Goal: Transaction & Acquisition: Download file/media

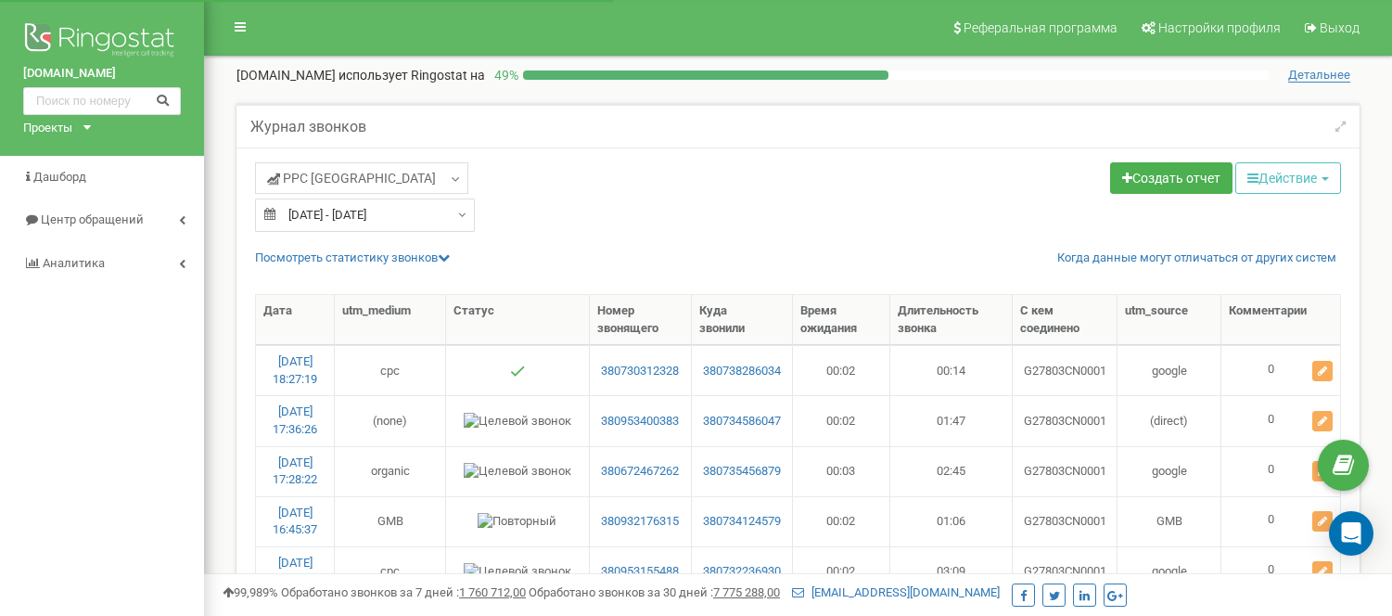
select select "50"
click at [91, 223] on span "Центр обращений" at bounding box center [91, 219] width 101 height 14
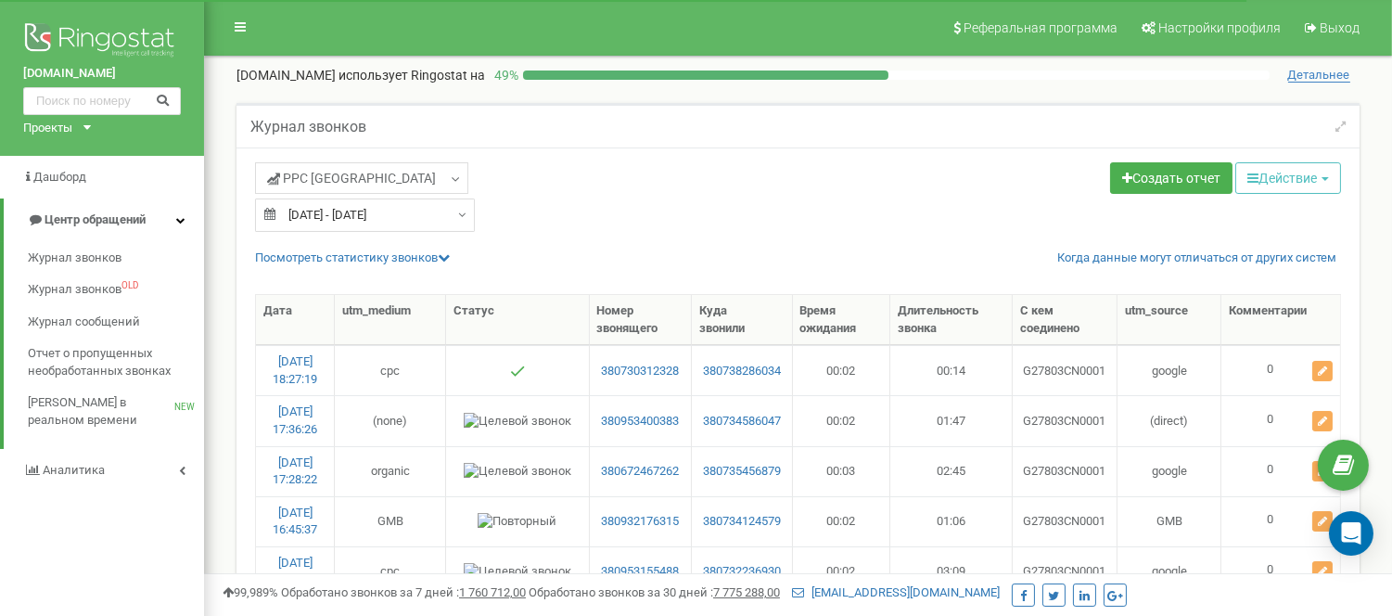
click at [93, 141] on div "kiev.institutven.com.ua Проекты doc.institutven.com.ua kharkov.lazersvit.com od…" at bounding box center [102, 78] width 204 height 156
click at [90, 127] on icon at bounding box center [86, 127] width 7 height 5
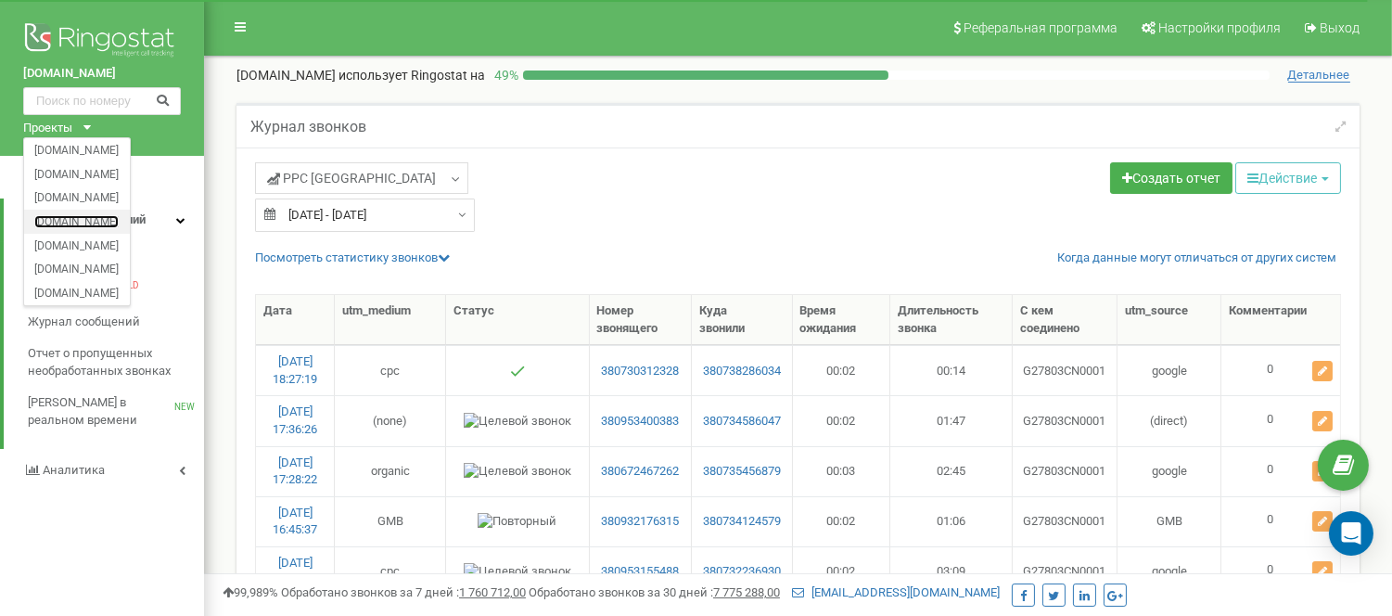
click at [91, 223] on link "[DOMAIN_NAME]" at bounding box center [76, 220] width 84 height 9
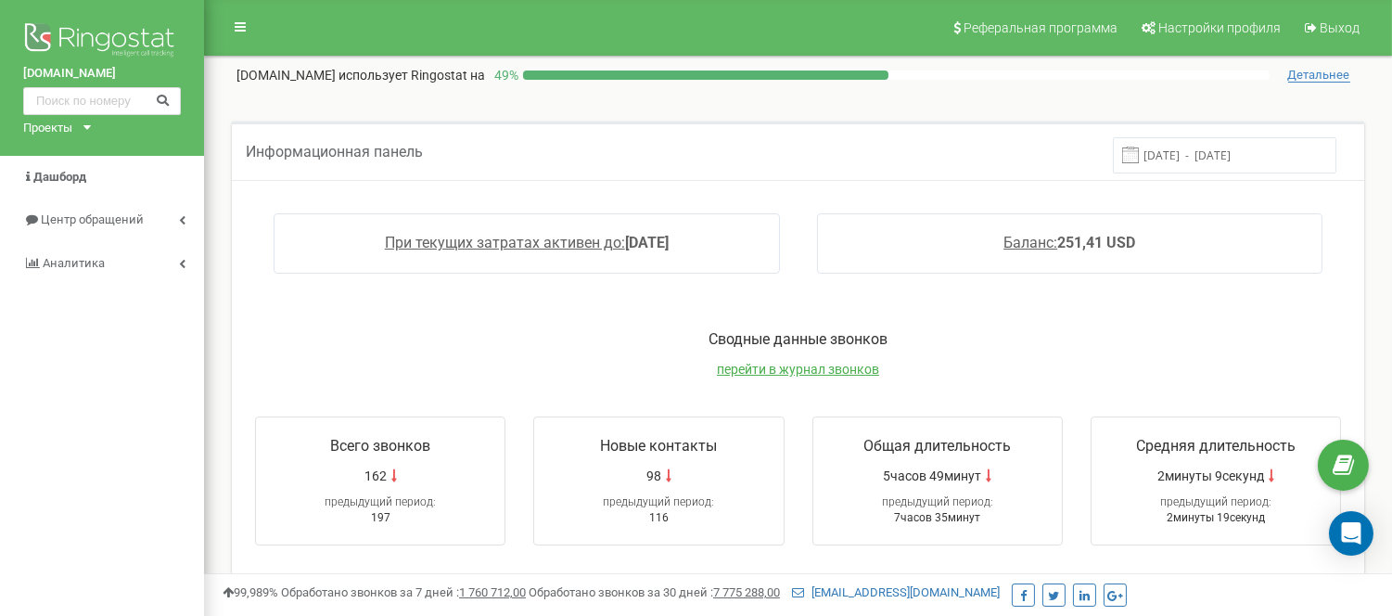
click at [61, 382] on div "[DOMAIN_NAME] Проекты [DOMAIN_NAME] [DOMAIN_NAME] [DOMAIN_NAME] [DOMAIN_NAME] […" at bounding box center [102, 613] width 204 height 1226
click at [130, 220] on span "Центр обращений" at bounding box center [91, 219] width 101 height 14
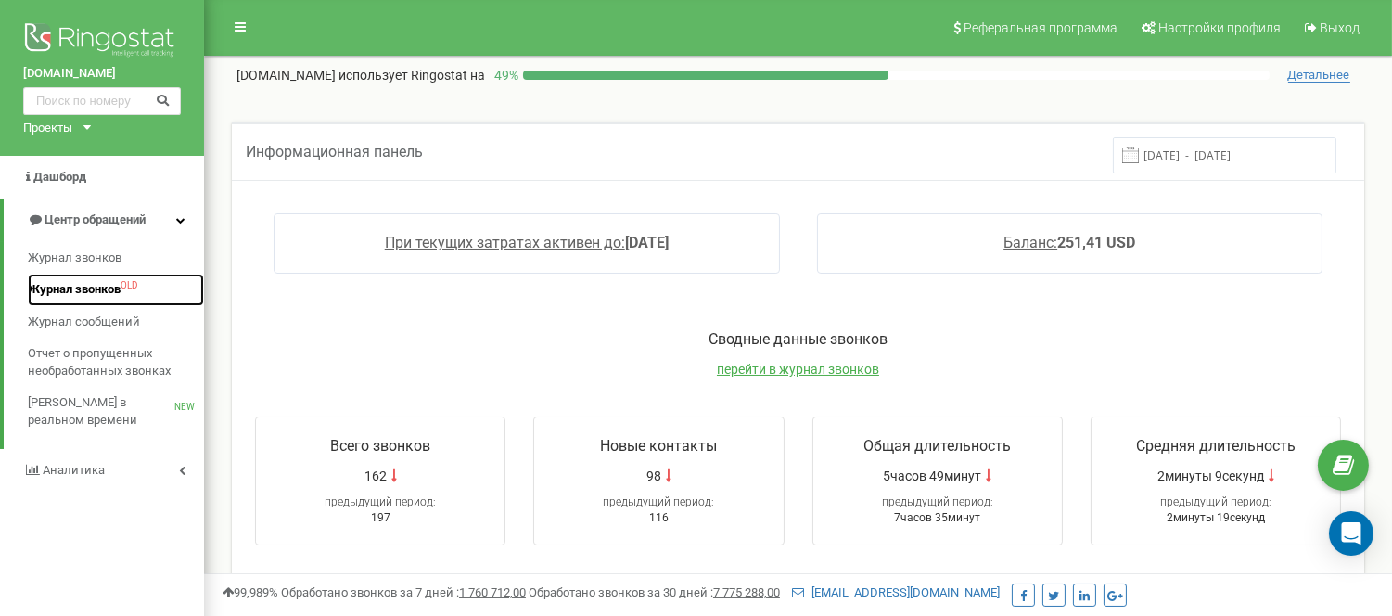
click at [126, 286] on span "OLD" at bounding box center [129, 286] width 17 height 0
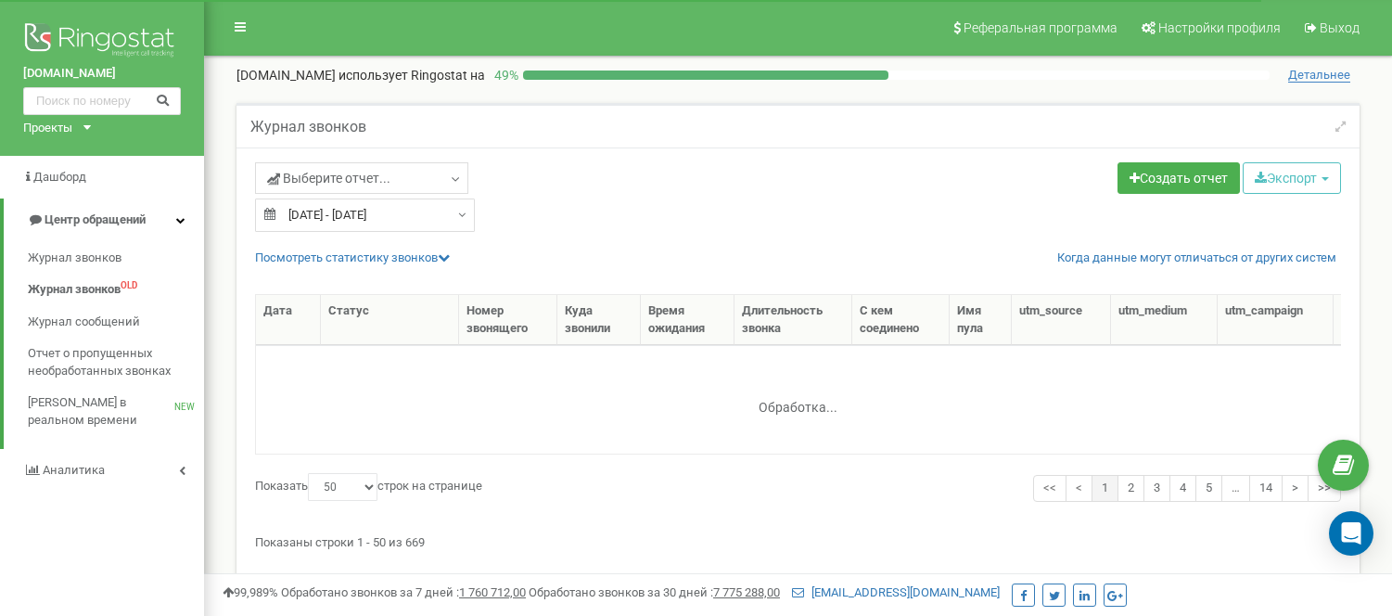
select select "50"
click at [450, 215] on div "23.07.2025 - 22.08.2025" at bounding box center [365, 214] width 220 height 33
type input "23.07.2025"
type input "22.08.2025"
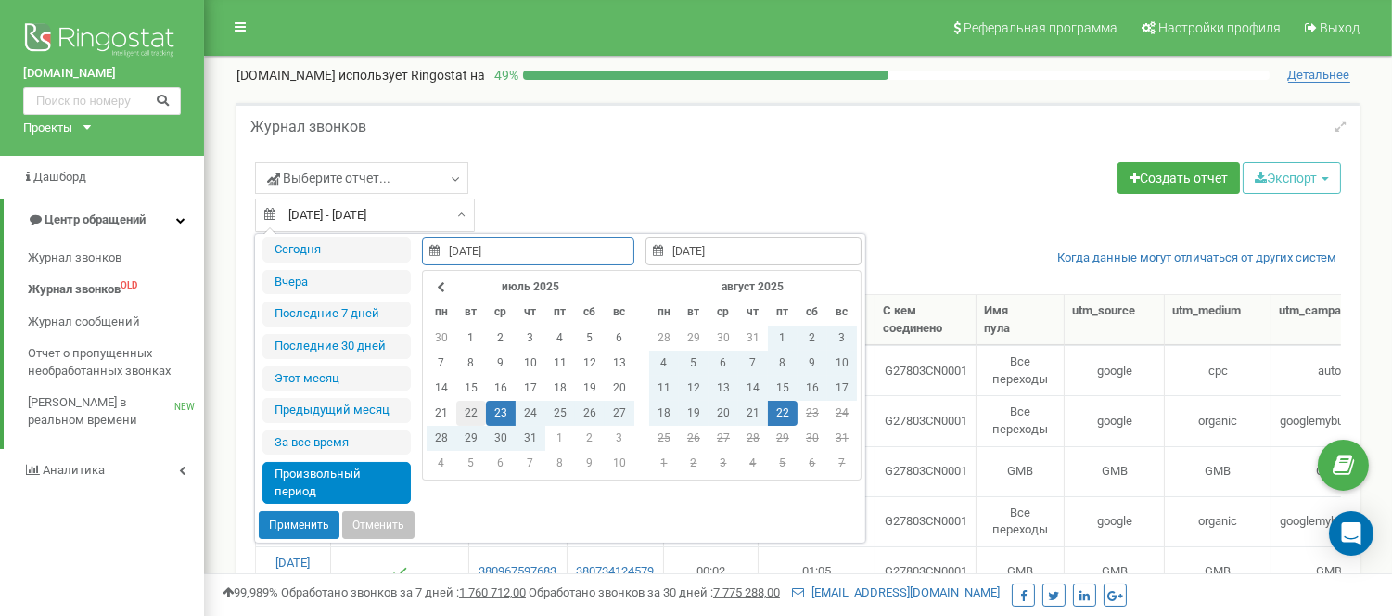
type input "22.07.2025"
click at [470, 411] on td "22" at bounding box center [471, 413] width 30 height 25
type input "22.07.2025"
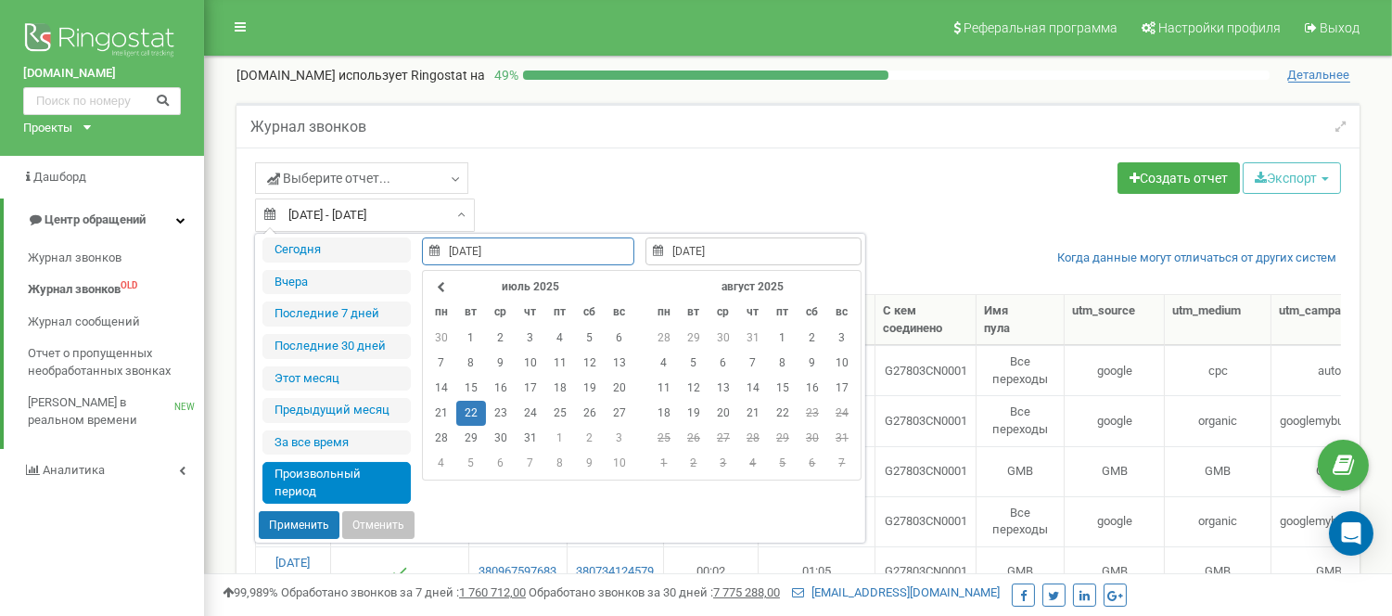
type input "02.08.2018"
type input "22.08.2025"
type input "22.07.2025"
click at [312, 529] on button "Применить" at bounding box center [299, 525] width 81 height 28
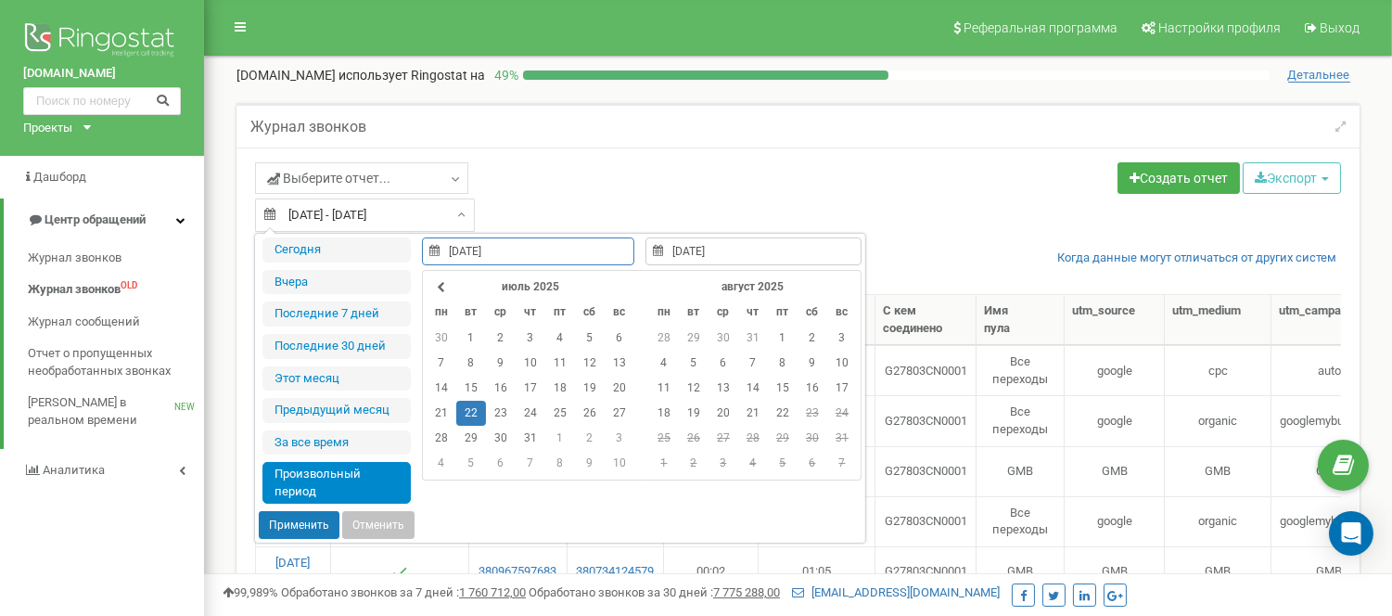
type input "[DATE] - [DATE]"
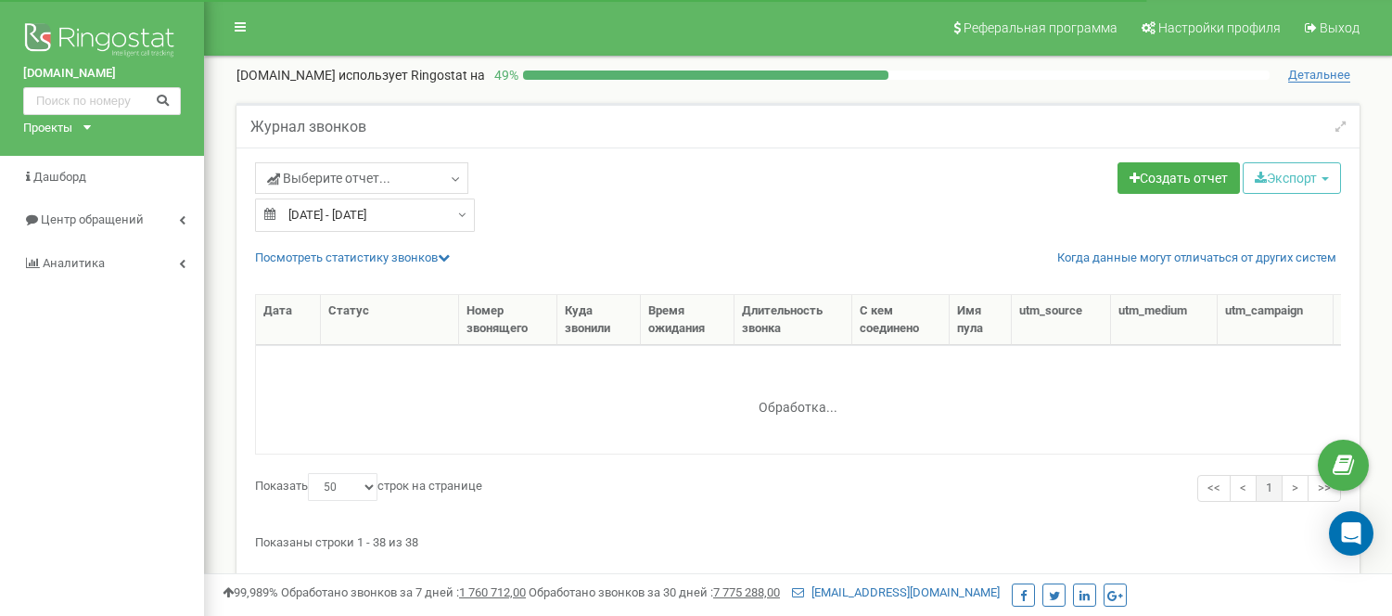
select select "50"
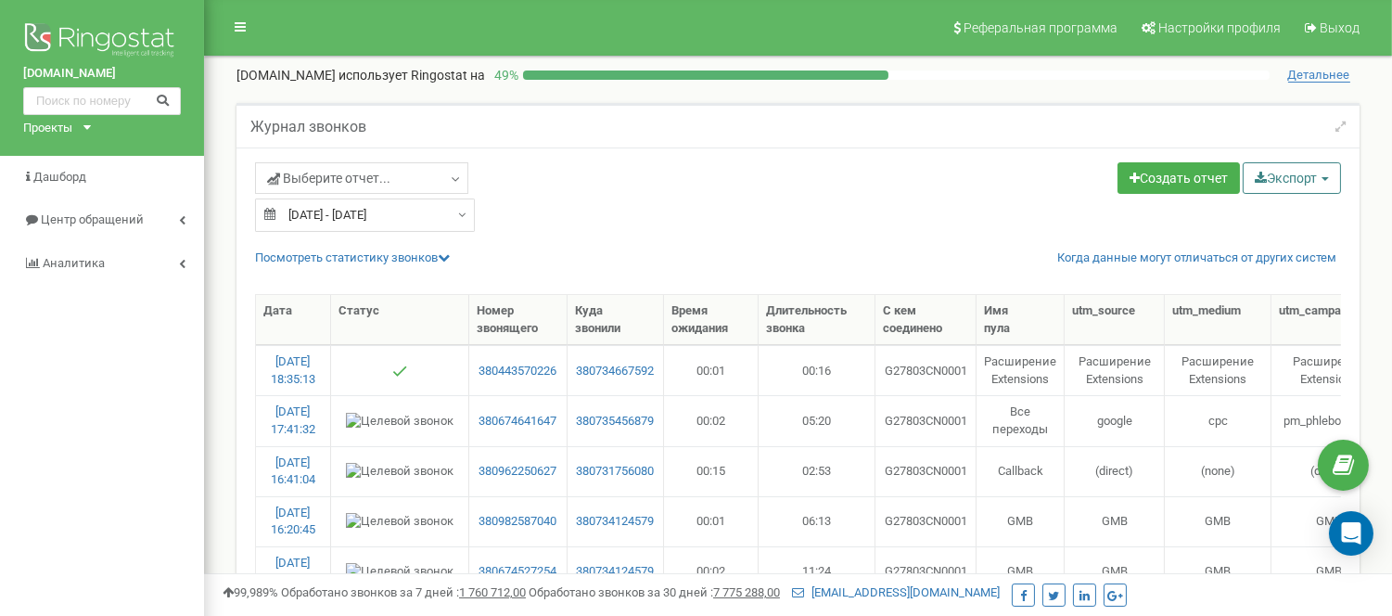
click at [1255, 180] on icon "button" at bounding box center [1261, 178] width 12 height 13
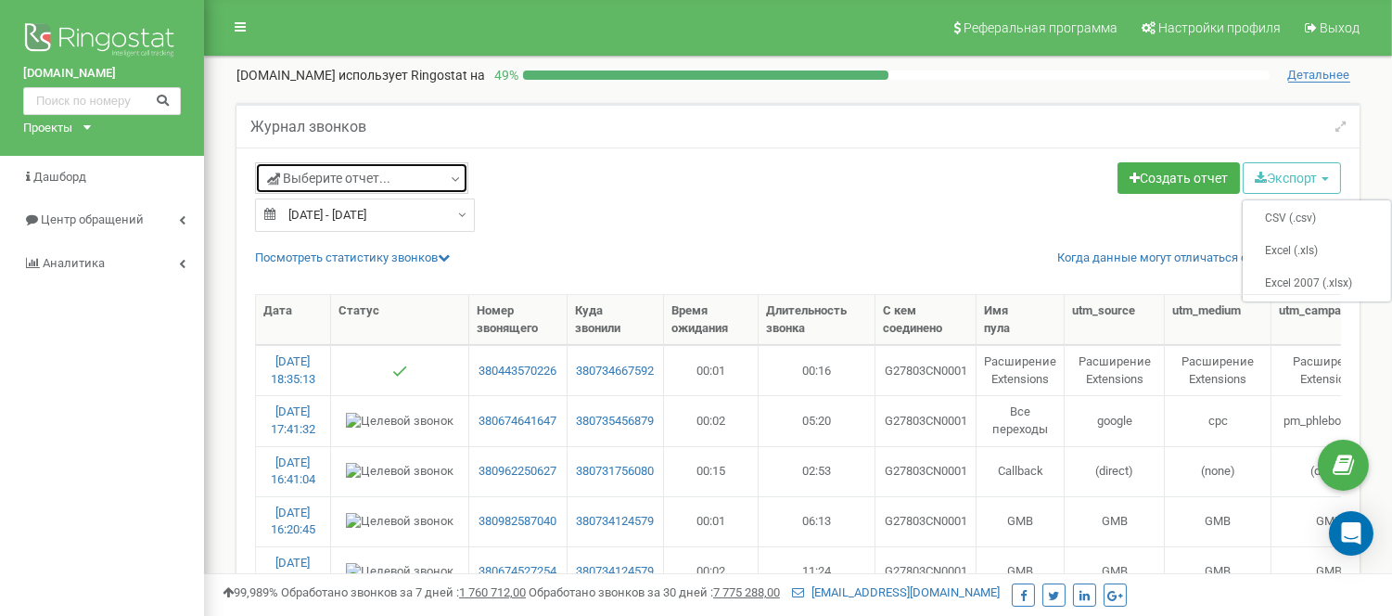
click at [434, 174] on link "Выберите отчет..." at bounding box center [361, 178] width 213 height 32
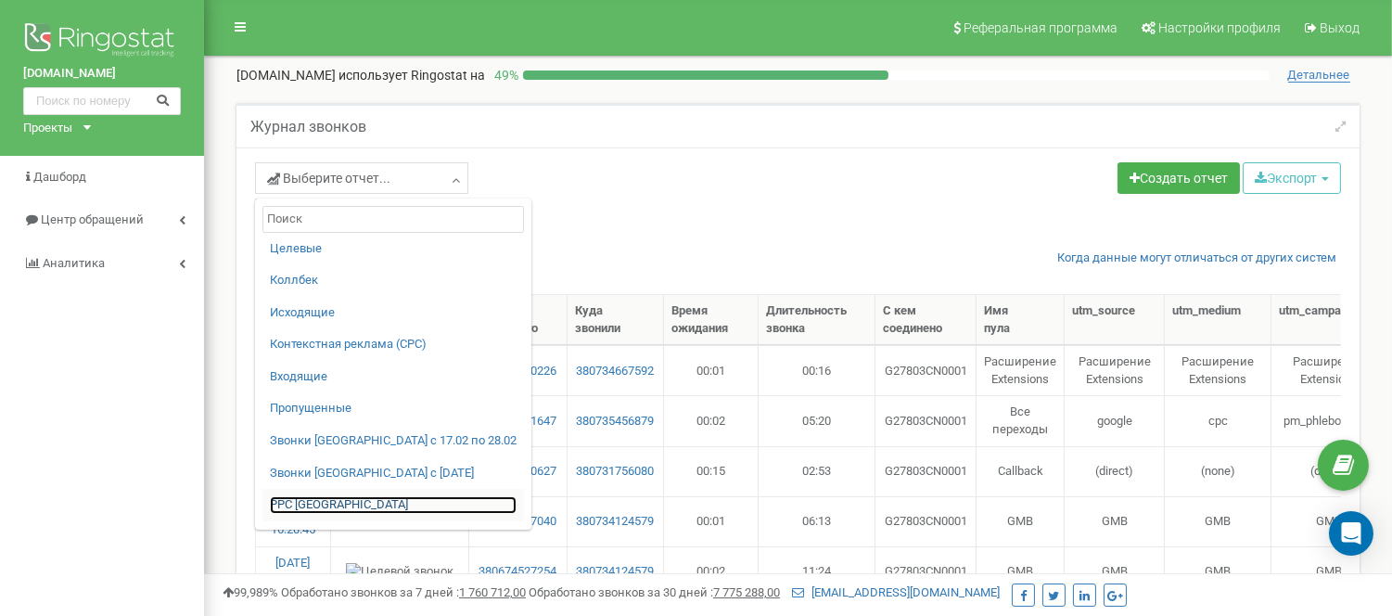
click at [315, 503] on link "PPC [GEOGRAPHIC_DATA]" at bounding box center [393, 505] width 247 height 18
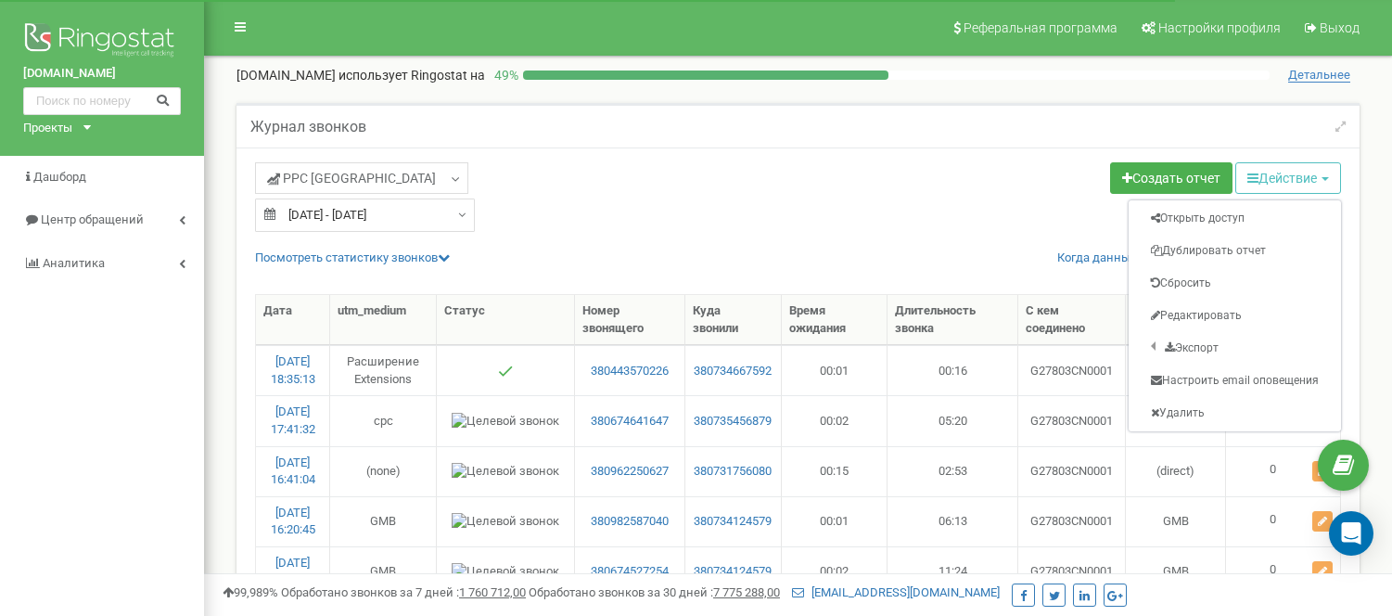
select select "50"
click at [1048, 403] on link "Excel 2007 (.xlsx)" at bounding box center [1063, 411] width 159 height 29
